Goal: Information Seeking & Learning: Understand process/instructions

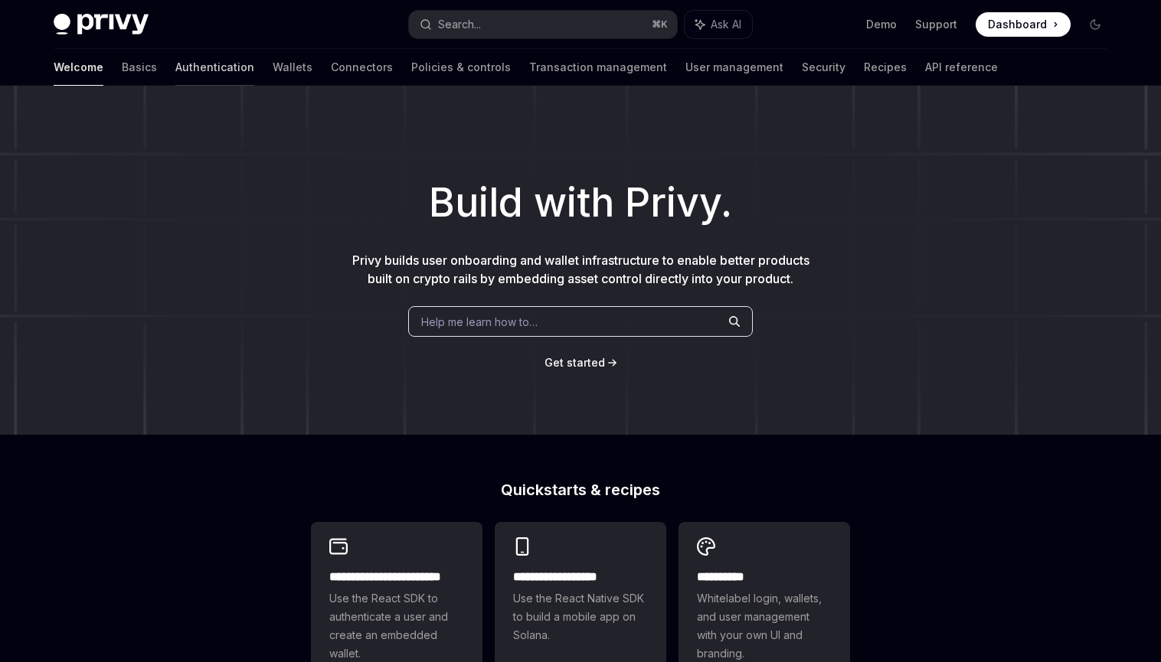
click at [175, 67] on link "Authentication" at bounding box center [214, 67] width 79 height 37
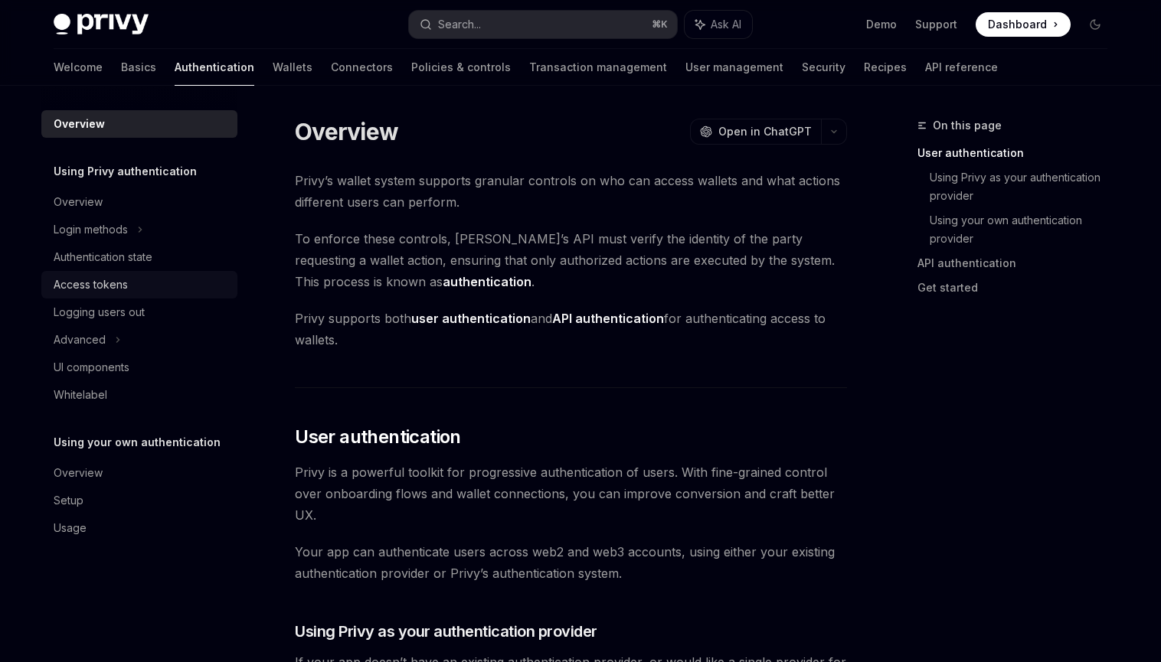
click at [133, 280] on div "Access tokens" at bounding box center [141, 285] width 175 height 18
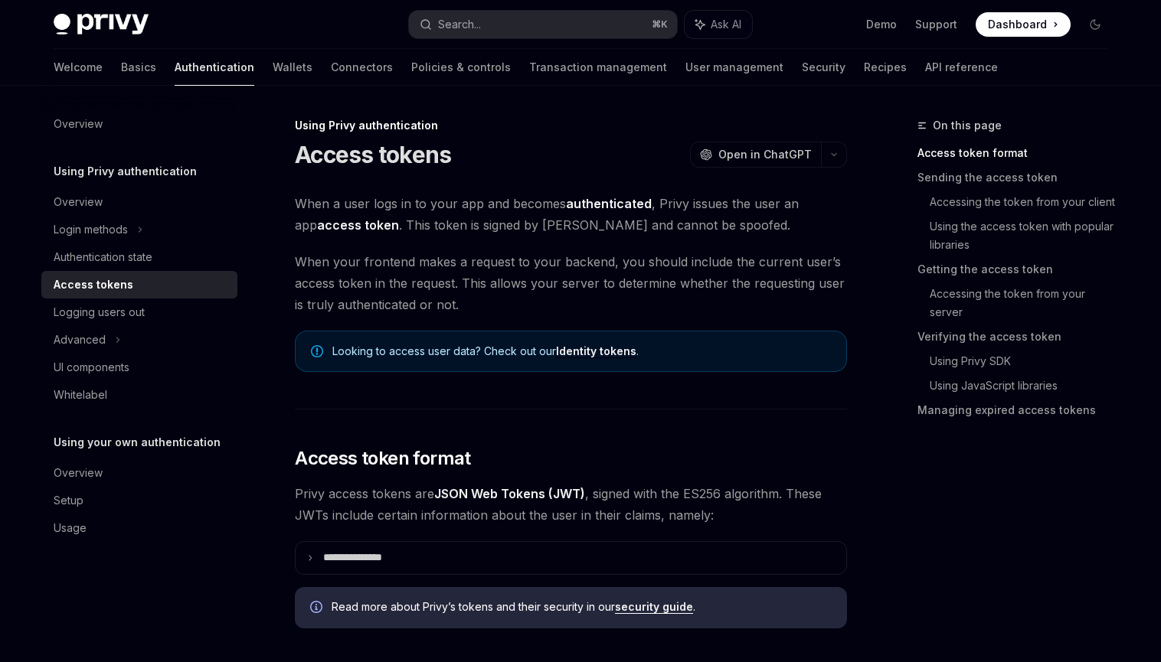
click at [304, 264] on span "When your frontend makes a request to your backend, you should include the curr…" at bounding box center [571, 283] width 552 height 64
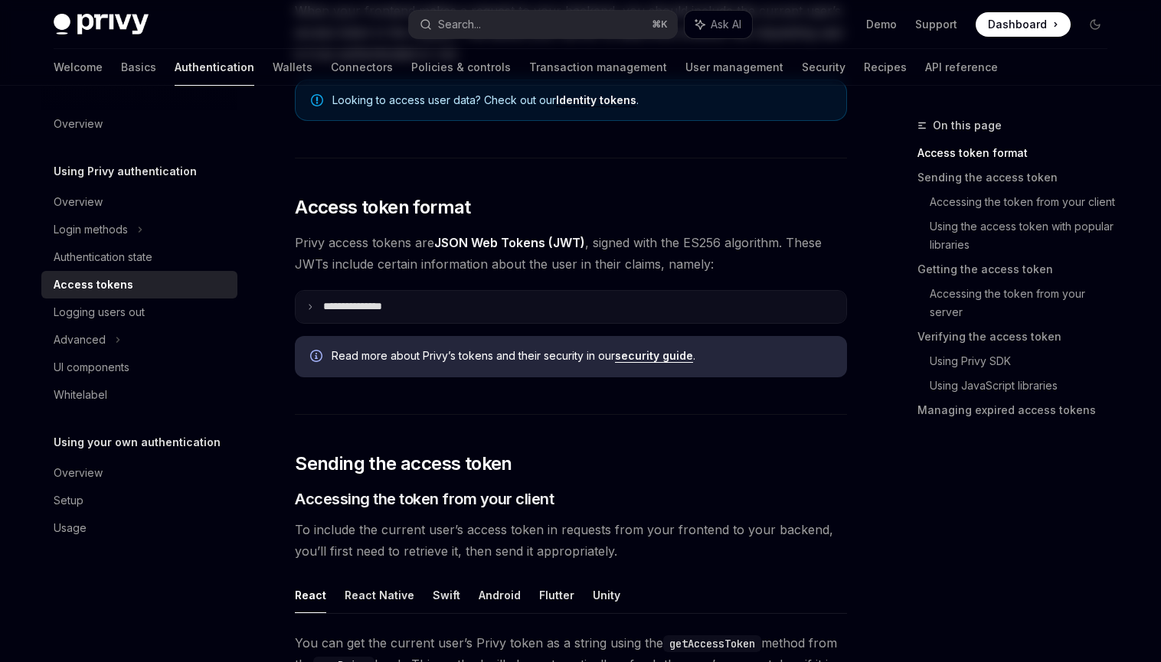
scroll to position [272, 0]
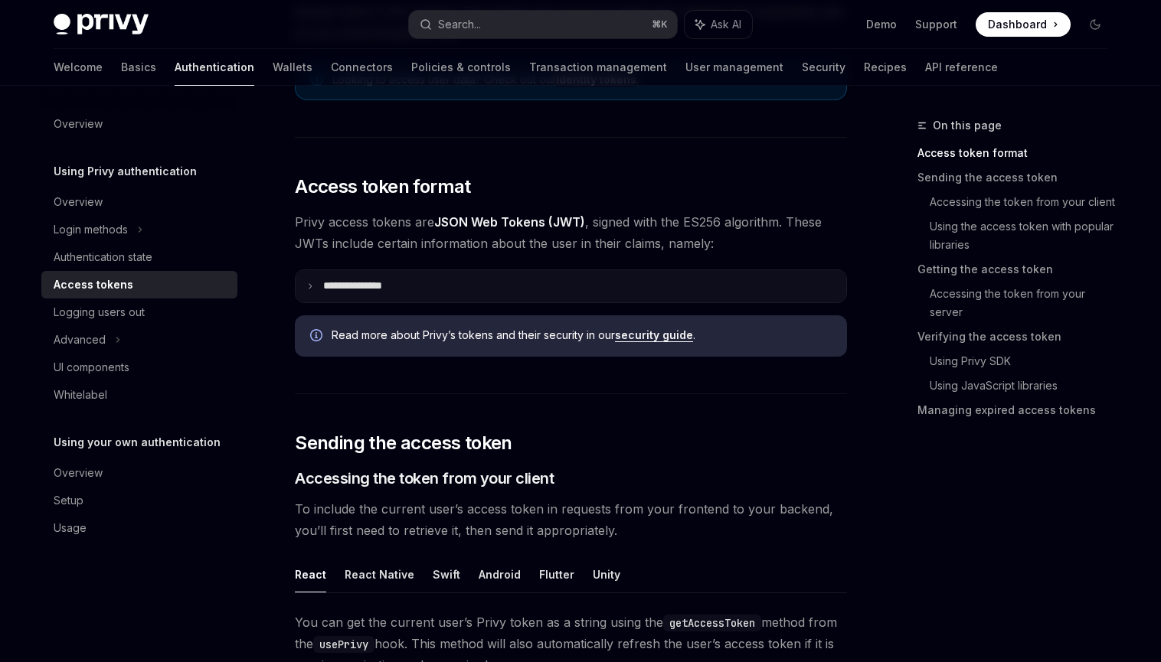
click at [441, 282] on summary "**********" at bounding box center [571, 286] width 551 height 32
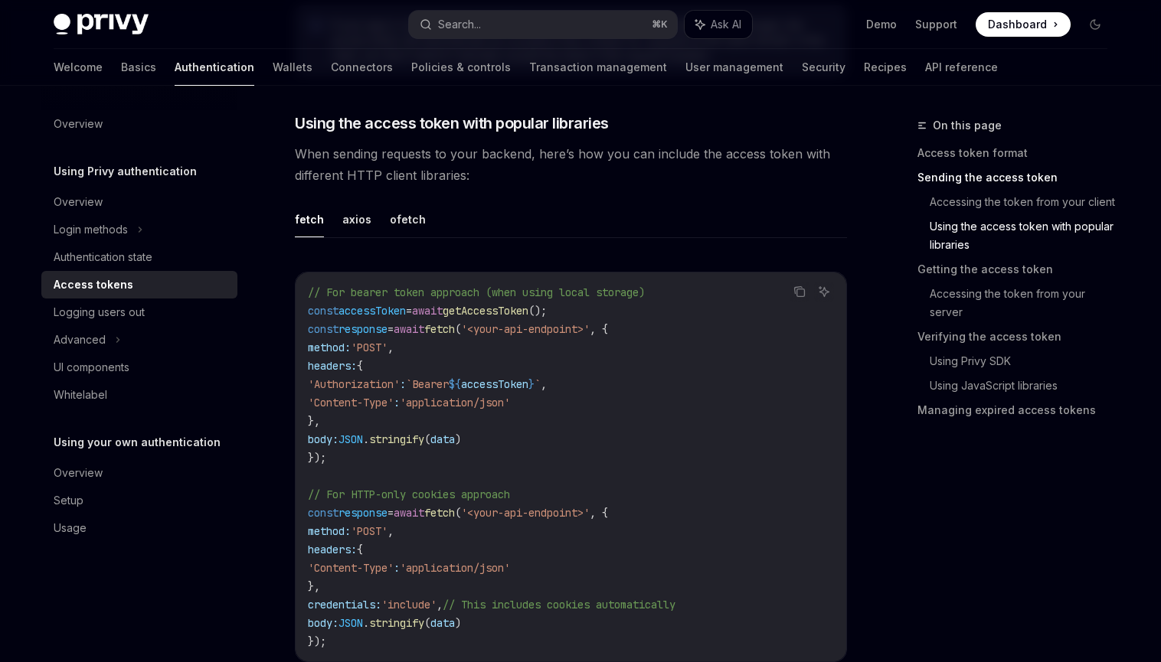
scroll to position [1853, 0]
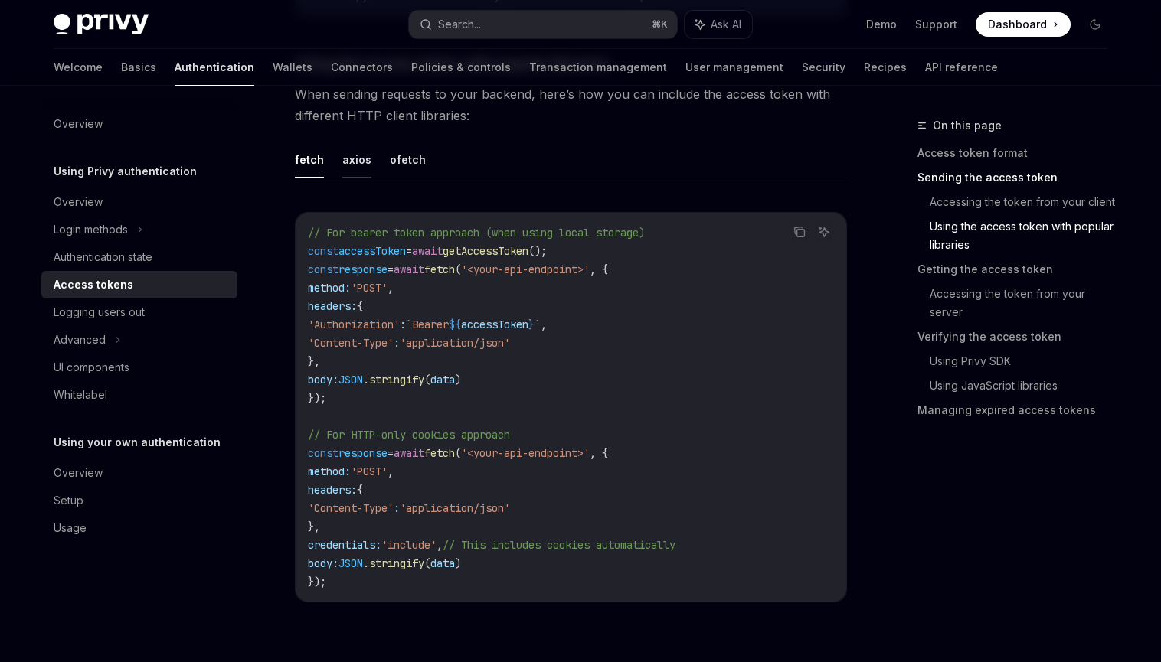
click at [357, 159] on button "axios" at bounding box center [356, 160] width 29 height 36
type textarea "*"
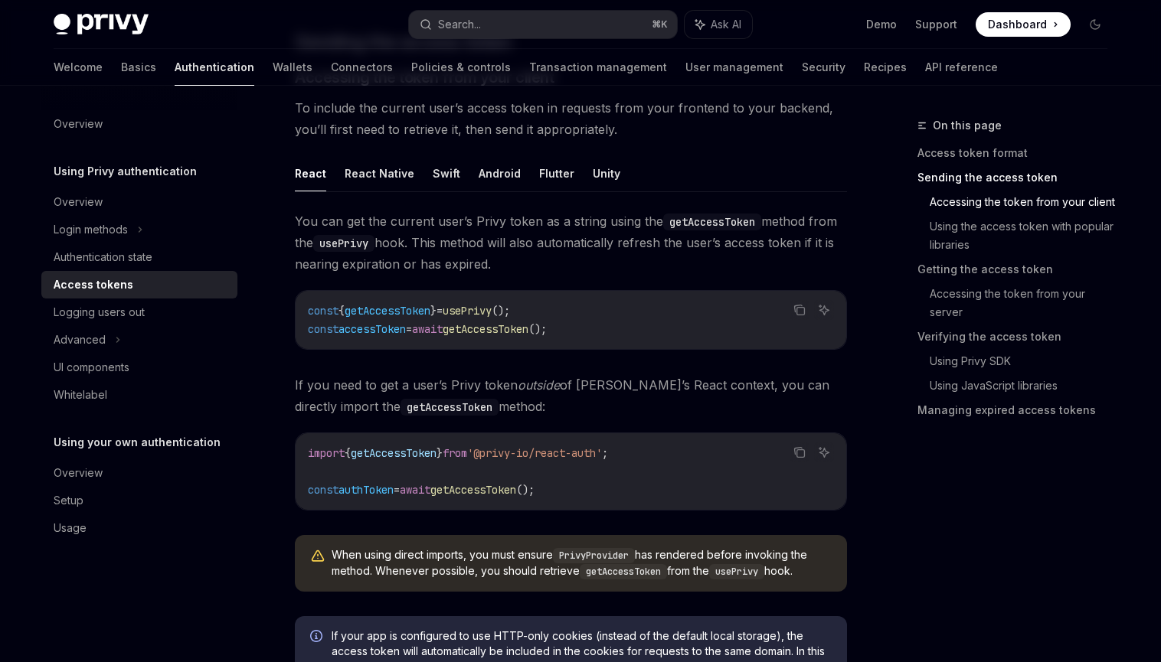
scroll to position [1177, 0]
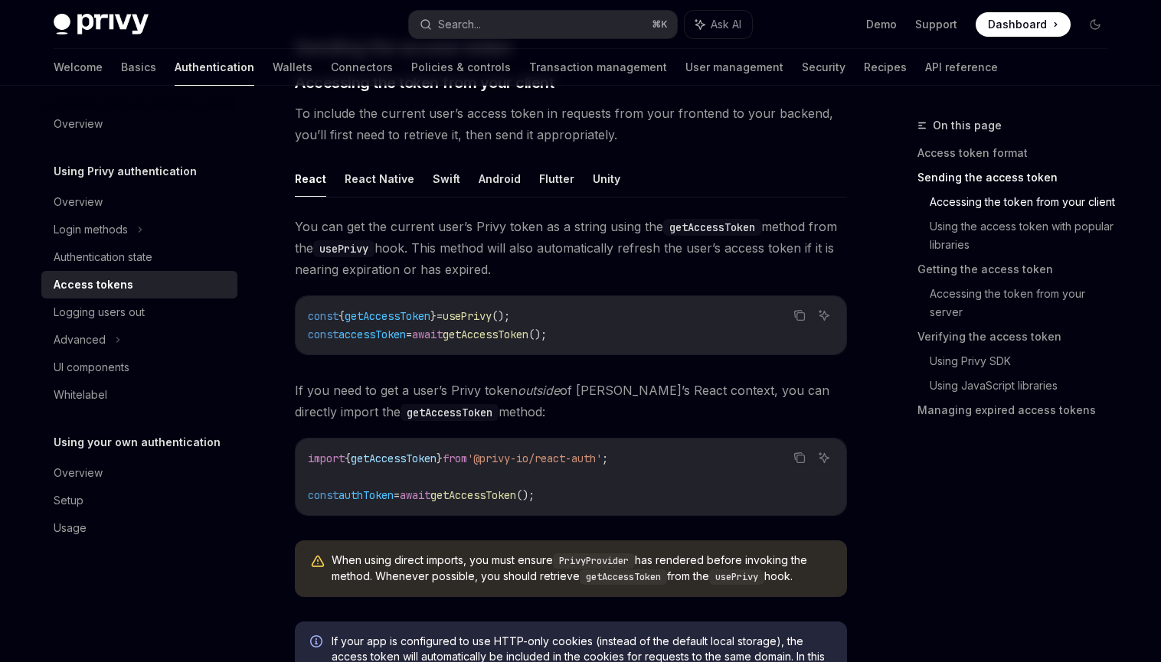
drag, startPoint x: 815, startPoint y: 580, endPoint x: 293, endPoint y: 229, distance: 628.4
copy div "You can get the current user’s Privy token as a string using the getAccessToken…"
click at [743, 301] on div "const { getAccessToken } = usePrivy (); const accessToken = await getAccessToke…" at bounding box center [571, 325] width 551 height 58
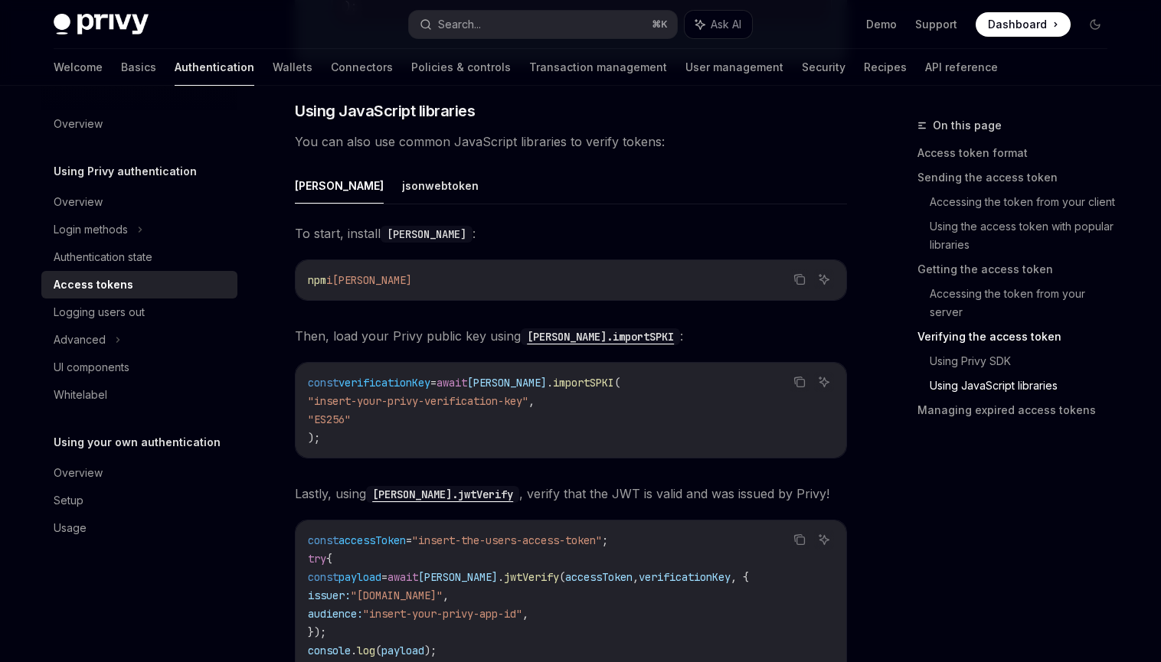
scroll to position [3859, 0]
